Goal: Navigation & Orientation: Find specific page/section

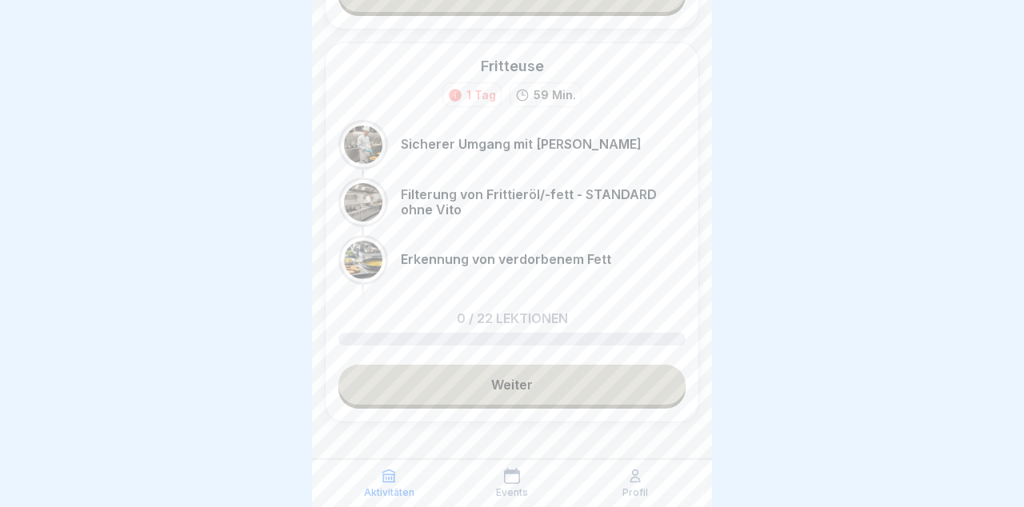
scroll to position [1075, 0]
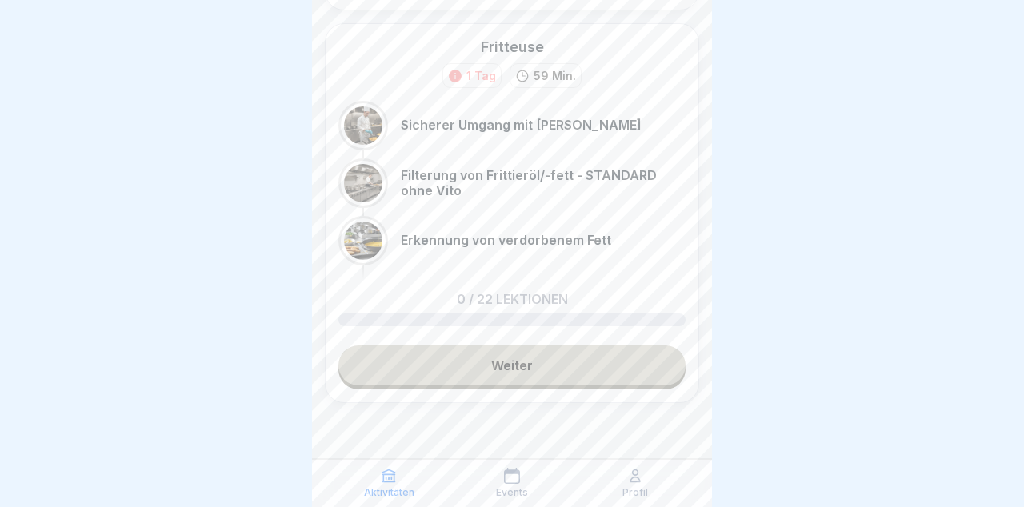
click at [523, 494] on p "Events" at bounding box center [512, 492] width 32 height 11
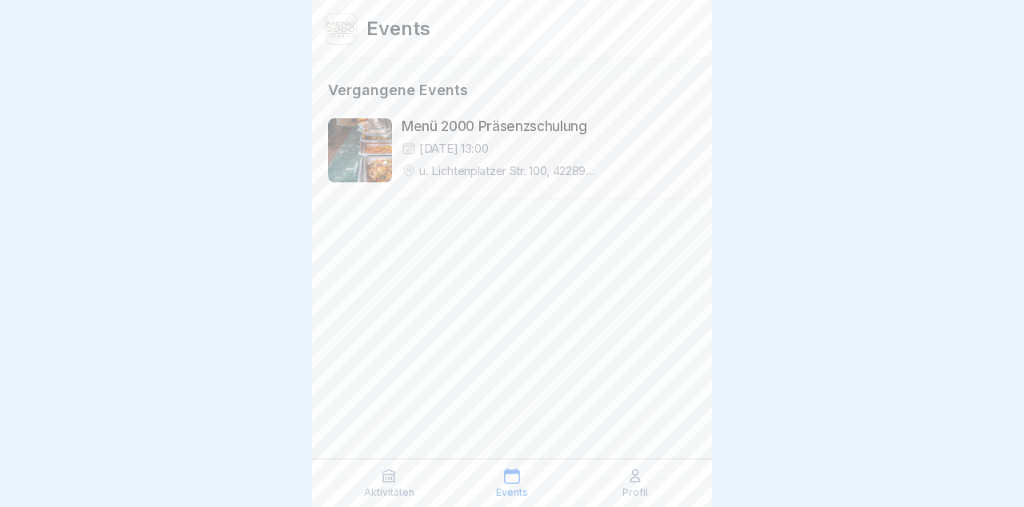
click at [399, 477] on div "Aktivitäten" at bounding box center [388, 483] width 115 height 30
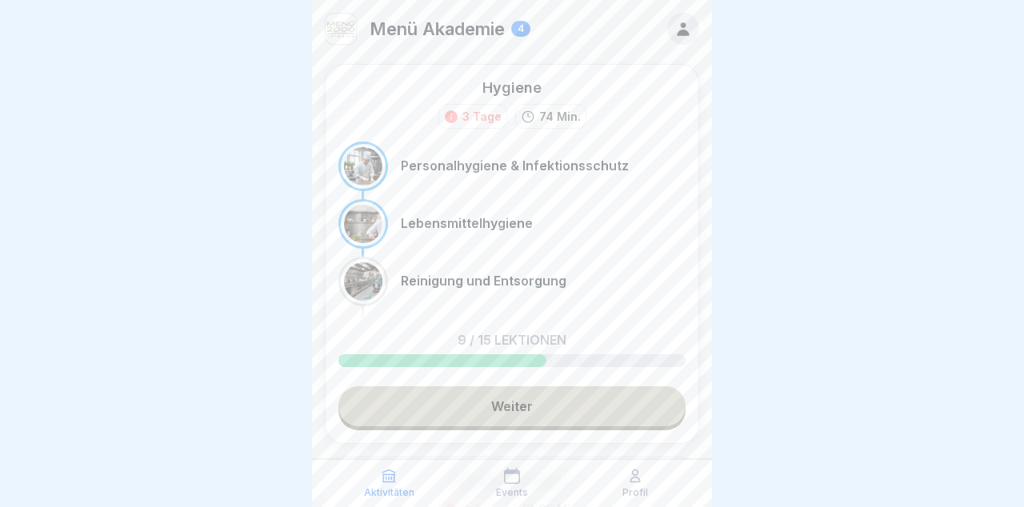
click at [652, 488] on div "Profil" at bounding box center [635, 483] width 115 height 30
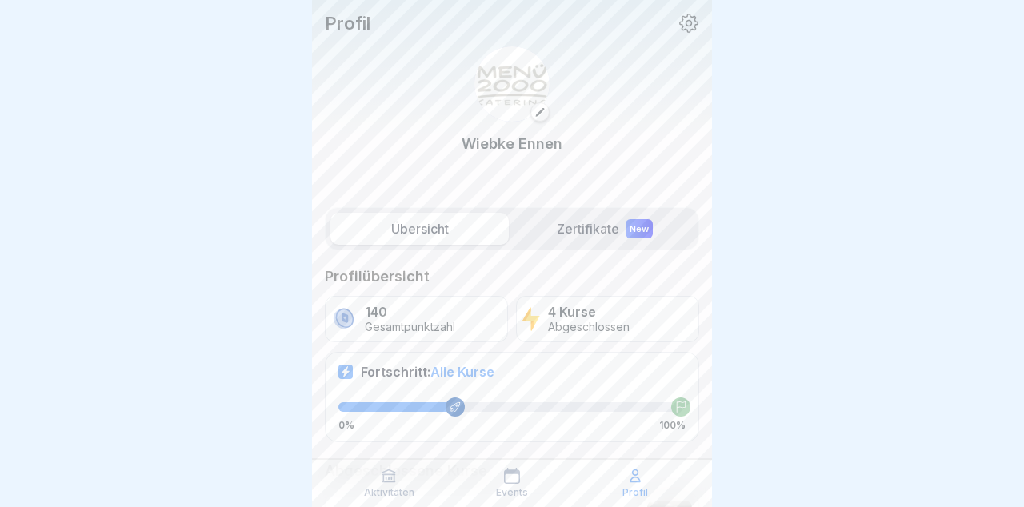
click at [400, 479] on div "Aktivitäten" at bounding box center [388, 483] width 115 height 30
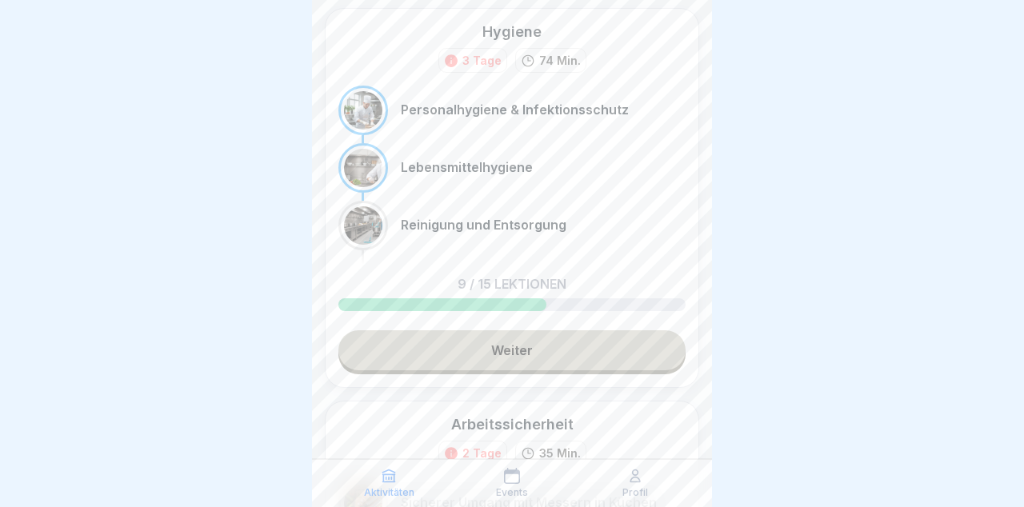
click at [598, 350] on link "Weiter" at bounding box center [511, 350] width 347 height 40
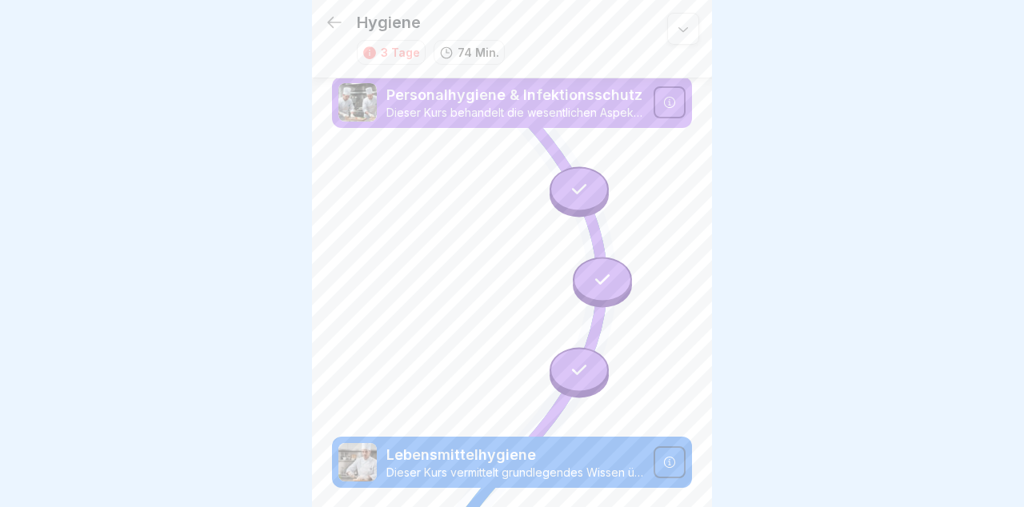
click at [326, 30] on icon at bounding box center [334, 22] width 19 height 19
